Goal: Information Seeking & Learning: Learn about a topic

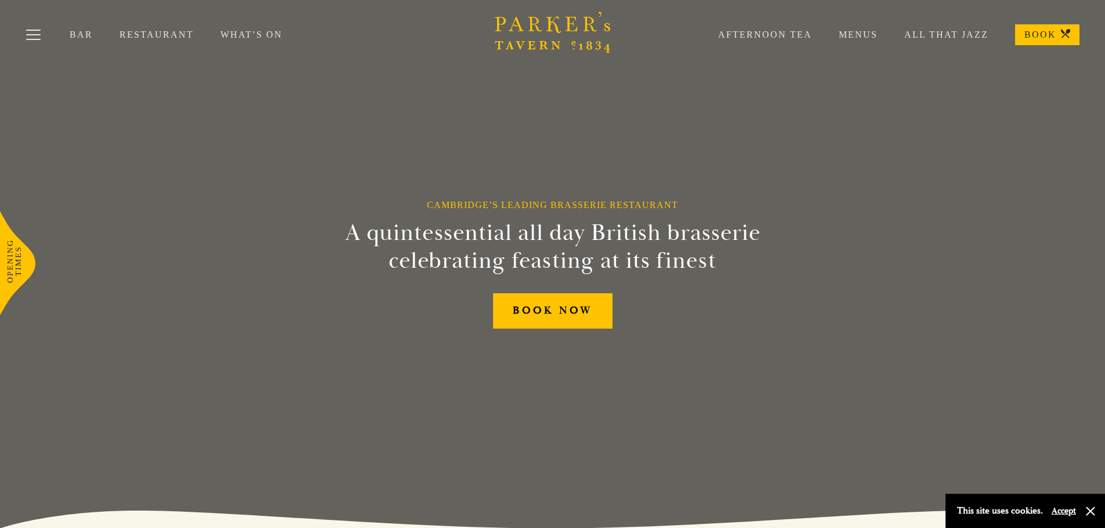
click at [81, 33] on link "Bar" at bounding box center [95, 35] width 50 height 12
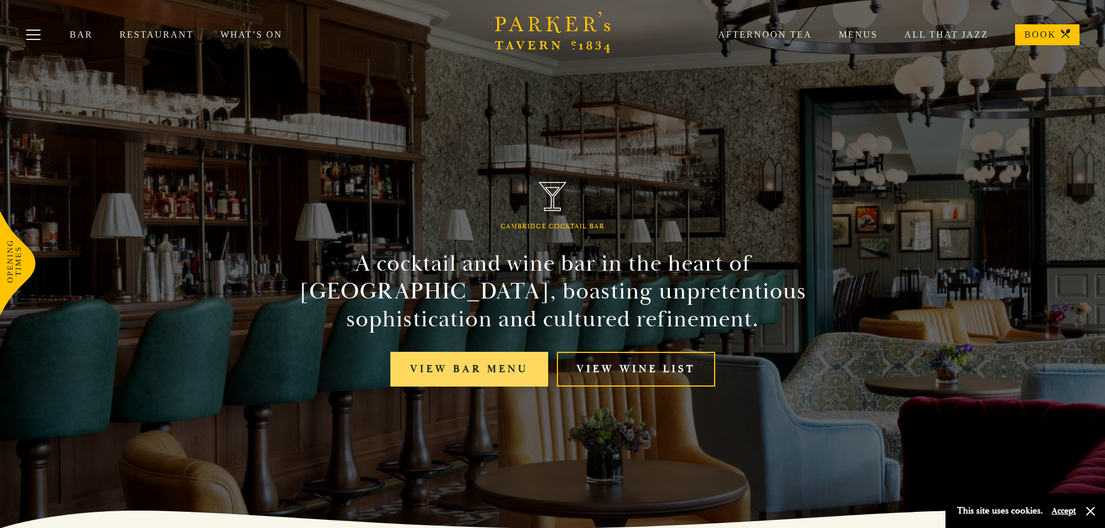
click at [485, 371] on link "View bar menu" at bounding box center [469, 369] width 158 height 35
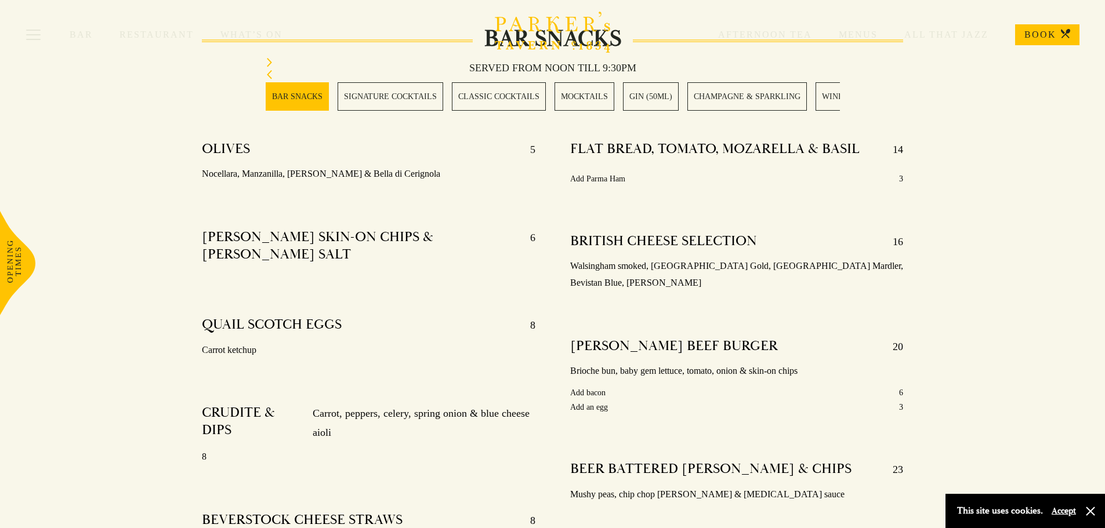
scroll to position [464, 0]
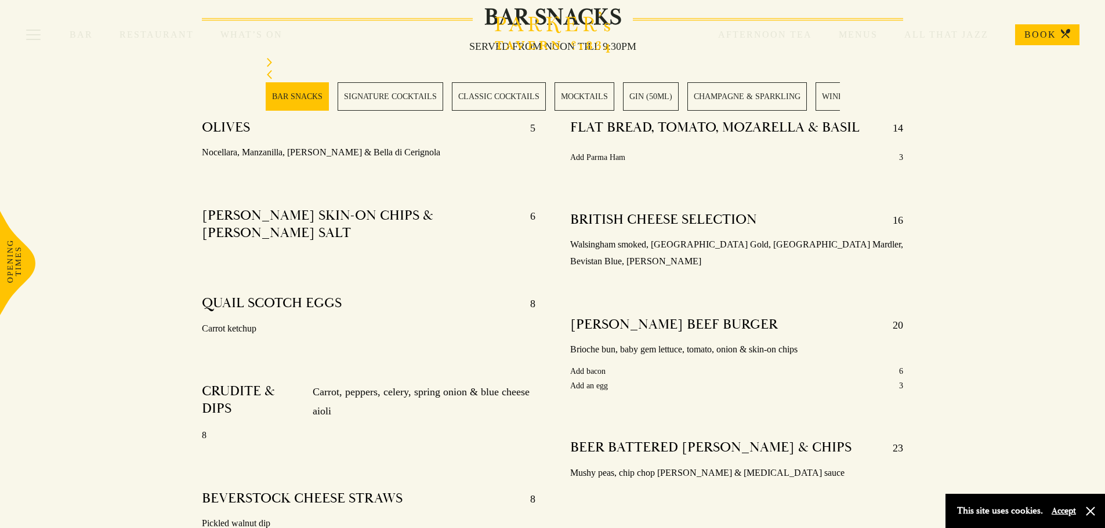
click at [374, 100] on link "SIGNATURE COCKTAILS" at bounding box center [390, 96] width 106 height 28
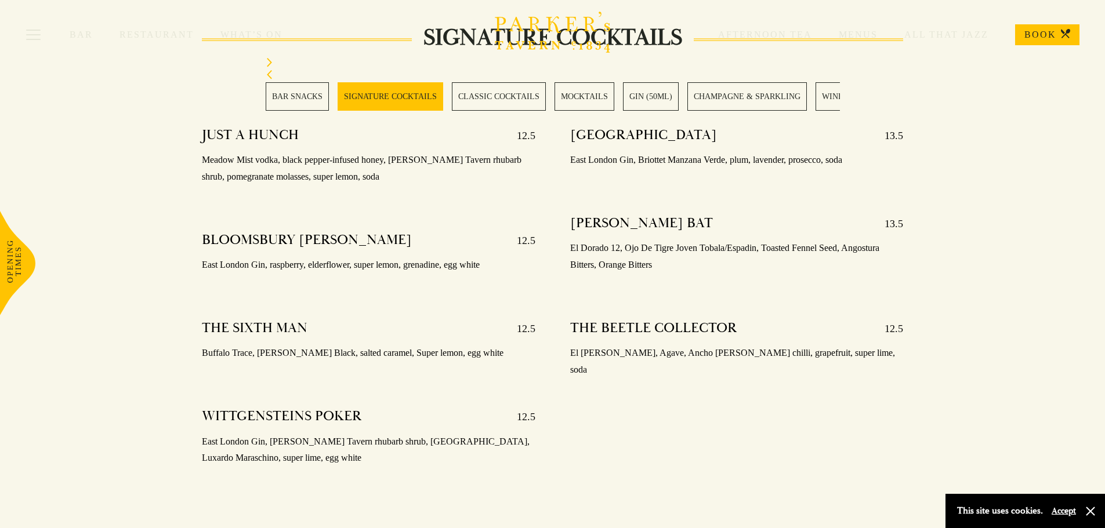
scroll to position [1175, 0]
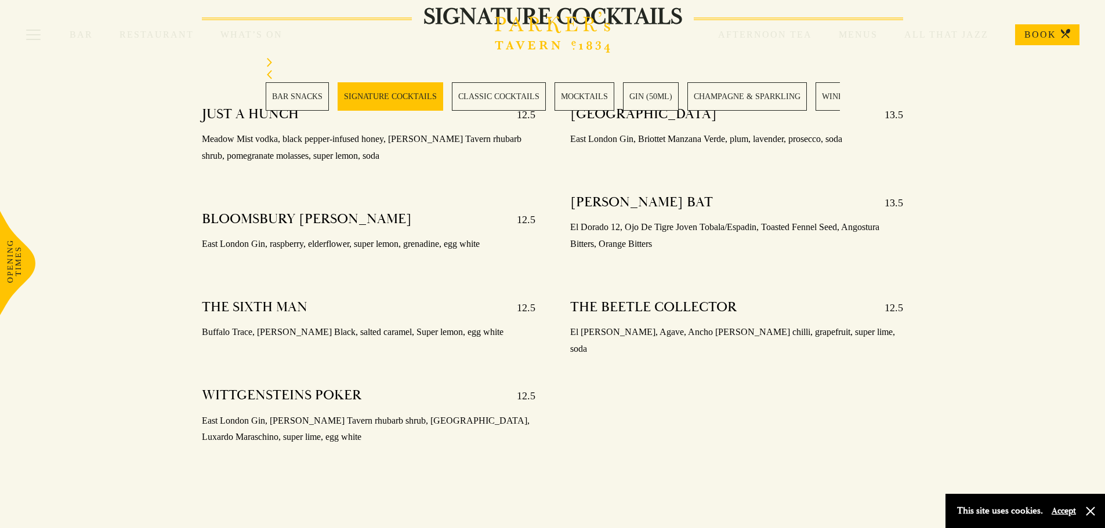
drag, startPoint x: 202, startPoint y: 318, endPoint x: 513, endPoint y: 318, distance: 311.4
click at [513, 324] on p "Buffalo Trace, Johnnie Walker Black, salted caramel, Super lemon, egg white" at bounding box center [368, 332] width 333 height 17
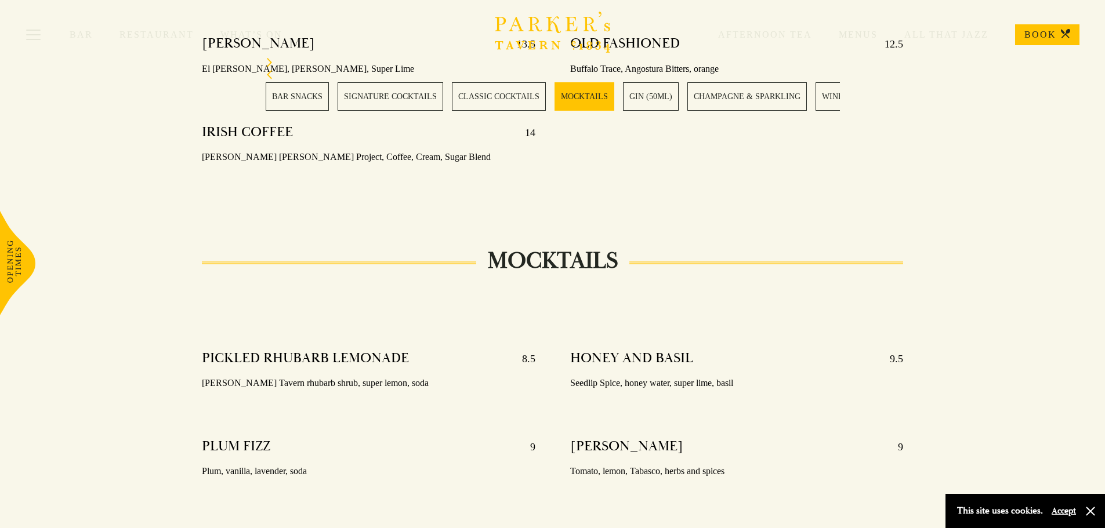
scroll to position [1986, 0]
